Goal: Transaction & Acquisition: Purchase product/service

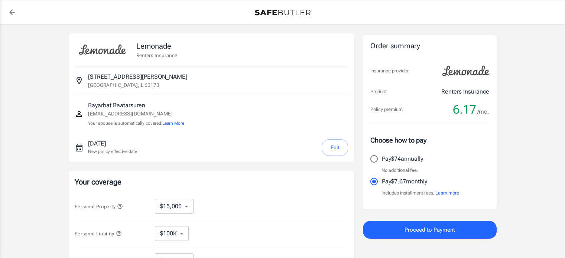
select select "15000"
click at [533, 160] on div "Lemonade Renters Insurance [STREET_ADDRESS][PERSON_NAME][GEOGRAPHIC_DATA] [EMAI…" at bounding box center [282, 223] width 565 height 396
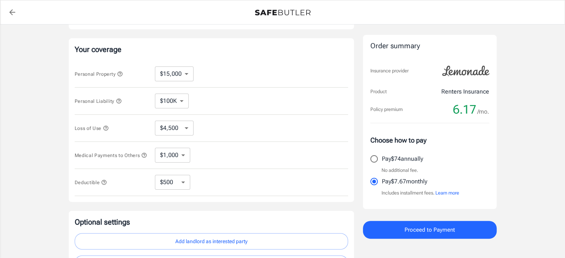
scroll to position [134, 0]
click at [183, 184] on select "$250 $500 $1,000 $2,500" at bounding box center [172, 181] width 35 height 15
select select "1000"
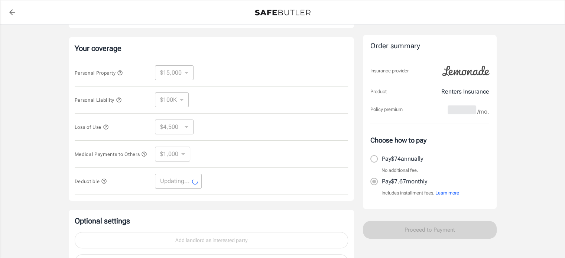
select select "1000"
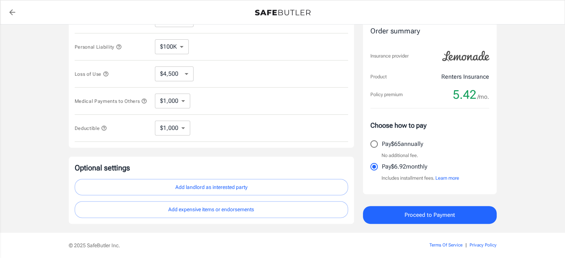
scroll to position [215, 0]
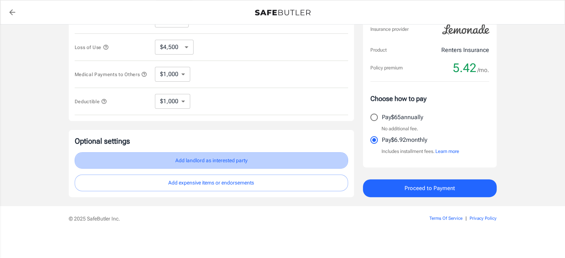
click at [216, 160] on button "Add landlord as interested party" at bounding box center [212, 160] width 274 height 17
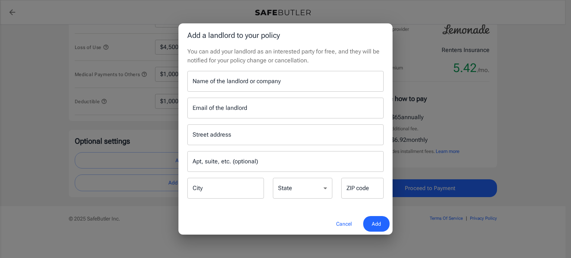
click at [345, 228] on button "Cancel" at bounding box center [344, 224] width 33 height 16
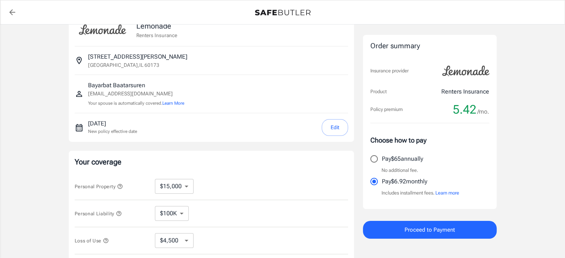
scroll to position [0, 0]
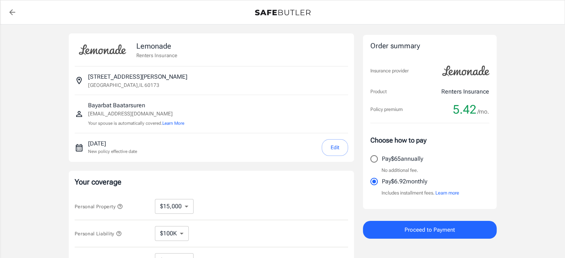
click at [1, 12] on div "Policy premium 5.42 /mo" at bounding box center [282, 12] width 565 height 24
click at [12, 12] on icon "back to quotes" at bounding box center [12, 12] width 9 height 9
